Goal: Information Seeking & Learning: Learn about a topic

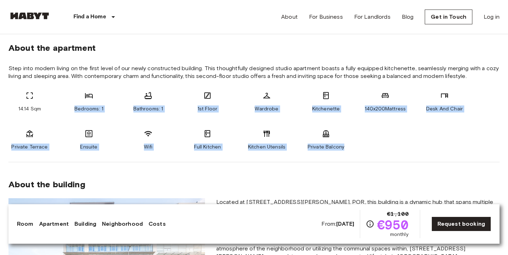
drag, startPoint x: 11, startPoint y: 114, endPoint x: 362, endPoint y: 146, distance: 352.1
click at [362, 146] on div "14.14 Sqm Bedrooms: 1 Bathrooms: 1 1st Floor Wardrobe Kitchenette 140x200Mattre…" at bounding box center [253, 120] width 491 height 59
copy div "Bedrooms: 1 Bathrooms: 1 1st Floor Wardrobe Kitchenette 140x200Mattress Desk An…"
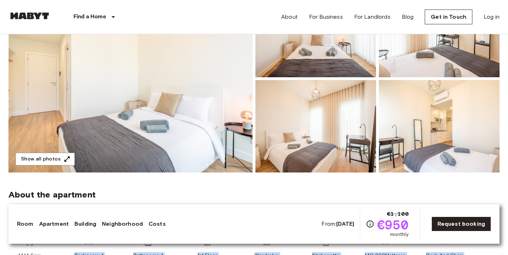
scroll to position [81, 0]
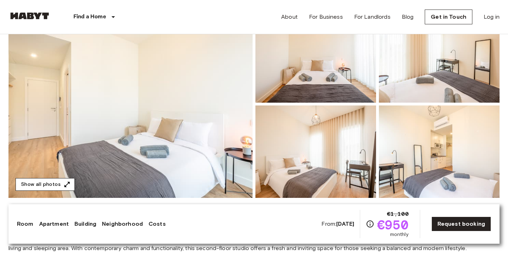
click at [61, 183] on button "Show all photos" at bounding box center [45, 184] width 59 height 13
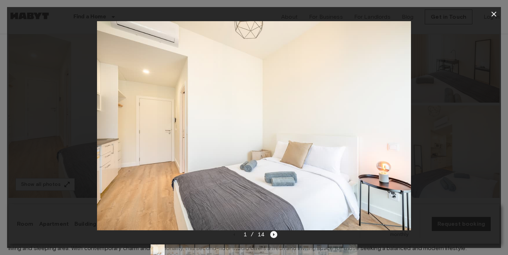
click at [274, 233] on icon "Next image" at bounding box center [273, 234] width 7 height 7
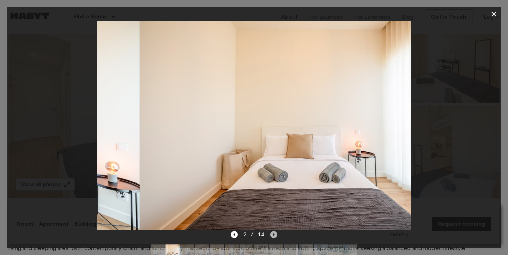
click at [274, 233] on icon "Next image" at bounding box center [273, 234] width 7 height 7
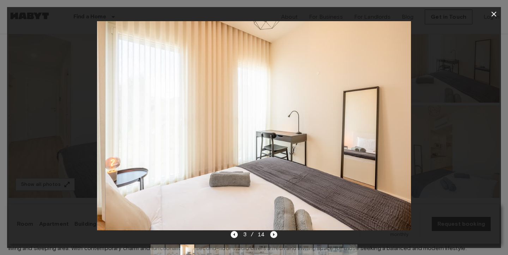
click at [274, 233] on icon "Next image" at bounding box center [273, 234] width 7 height 7
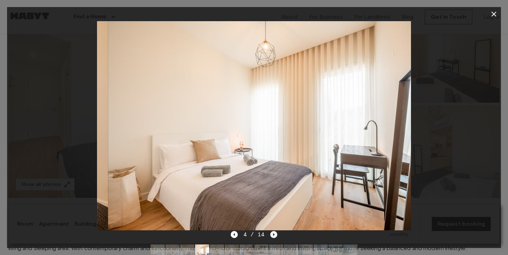
click at [274, 233] on icon "Next image" at bounding box center [273, 234] width 7 height 7
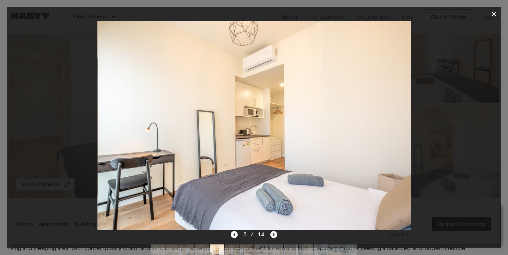
click at [274, 233] on icon "Next image" at bounding box center [273, 234] width 7 height 7
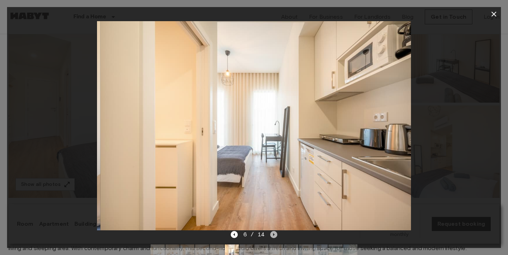
click at [274, 234] on icon "Next image" at bounding box center [273, 234] width 7 height 7
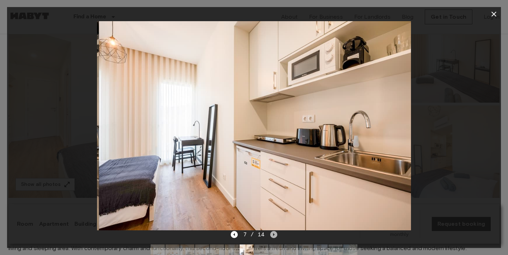
click at [274, 234] on icon "Next image" at bounding box center [273, 234] width 7 height 7
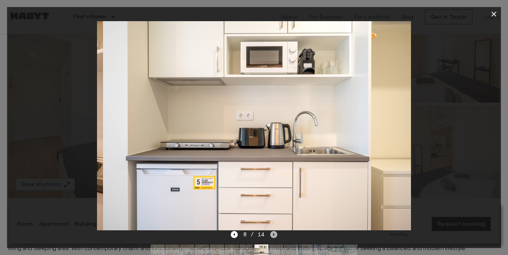
click at [274, 234] on icon "Next image" at bounding box center [273, 234] width 7 height 7
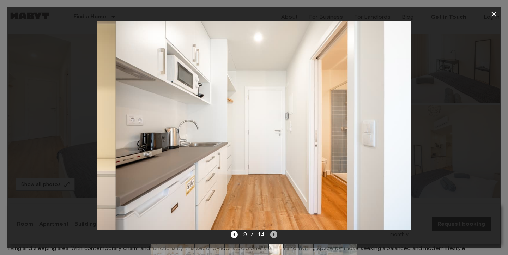
click at [274, 234] on icon "Next image" at bounding box center [273, 234] width 7 height 7
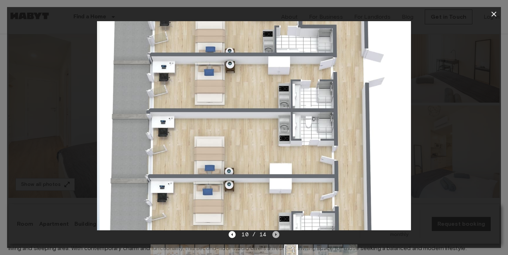
click at [274, 234] on icon "Next image" at bounding box center [275, 234] width 7 height 7
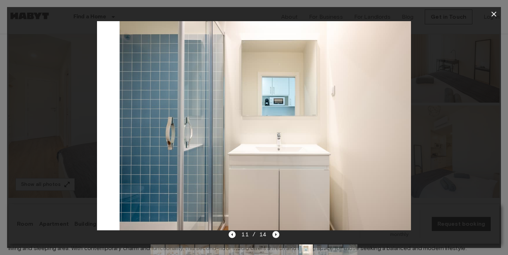
click at [274, 234] on icon "Next image" at bounding box center [275, 234] width 7 height 7
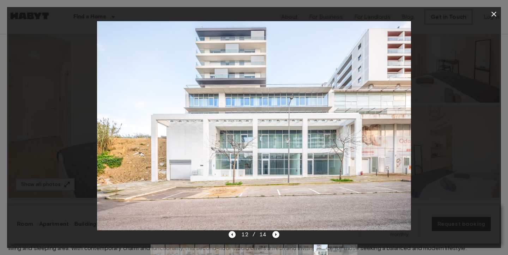
click at [237, 238] on div "12 / 14" at bounding box center [254, 234] width 50 height 8
click at [234, 236] on icon "Previous image" at bounding box center [232, 234] width 7 height 7
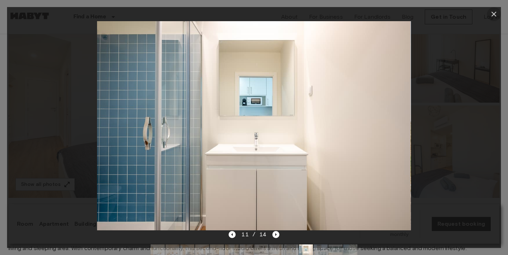
click at [496, 16] on icon "button" at bounding box center [493, 14] width 5 height 5
